Goal: Task Accomplishment & Management: Manage account settings

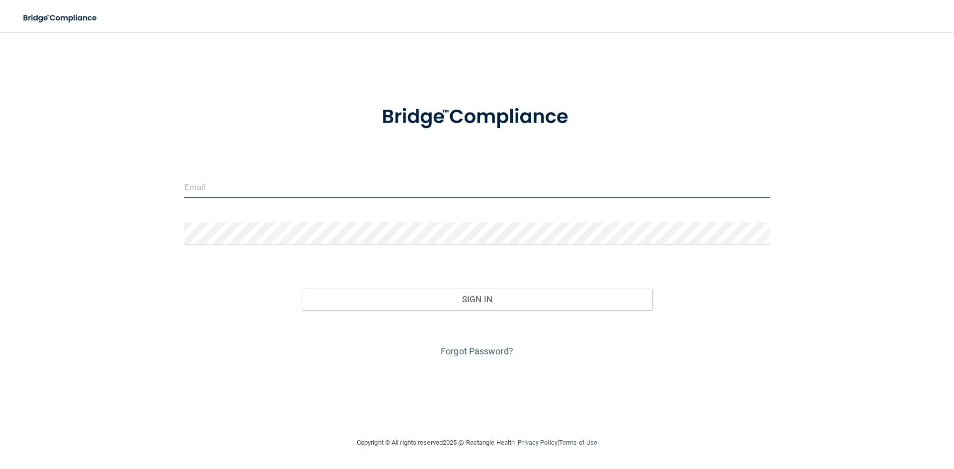
click at [430, 187] on input "email" at bounding box center [476, 187] width 585 height 22
type input "[EMAIL_ADDRESS][DOMAIN_NAME]"
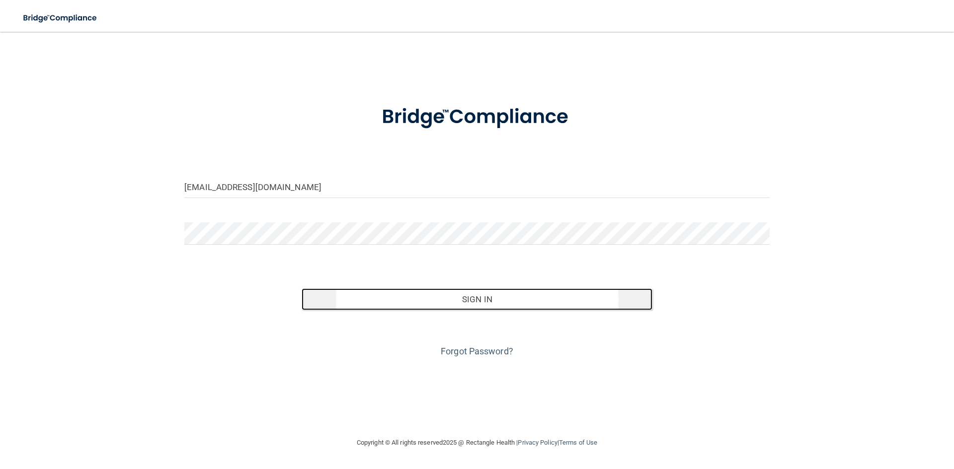
click at [464, 301] on button "Sign In" at bounding box center [477, 300] width 351 height 22
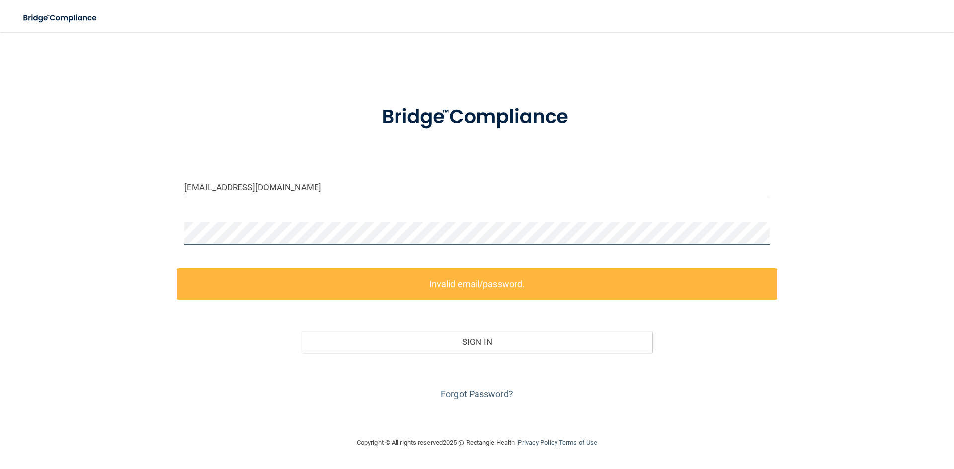
click at [164, 234] on div "[EMAIL_ADDRESS][DOMAIN_NAME] Invalid email/password. You don't have permission …" at bounding box center [477, 235] width 914 height 386
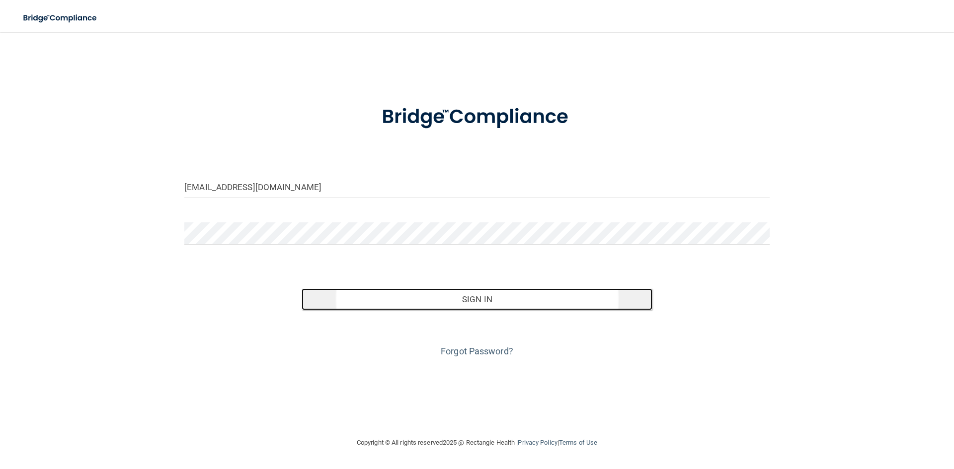
click at [489, 301] on button "Sign In" at bounding box center [477, 300] width 351 height 22
